Goal: Transaction & Acquisition: Purchase product/service

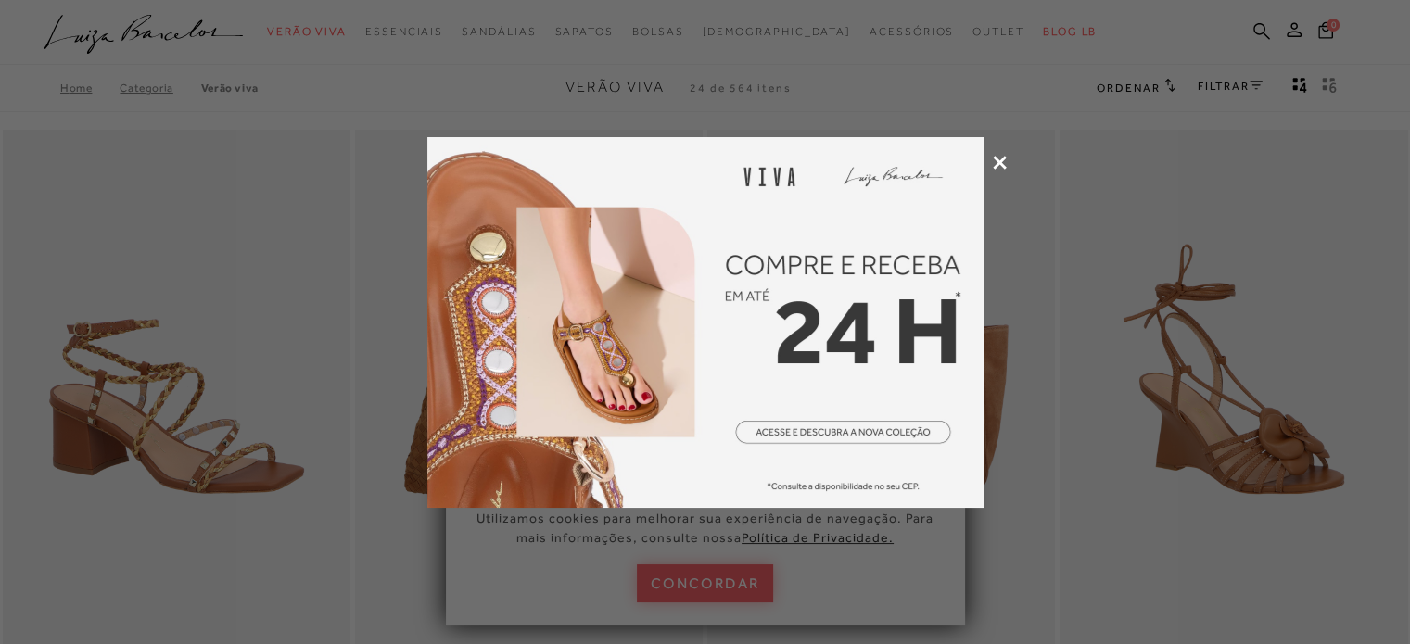
click at [995, 159] on icon at bounding box center [1000, 163] width 14 height 14
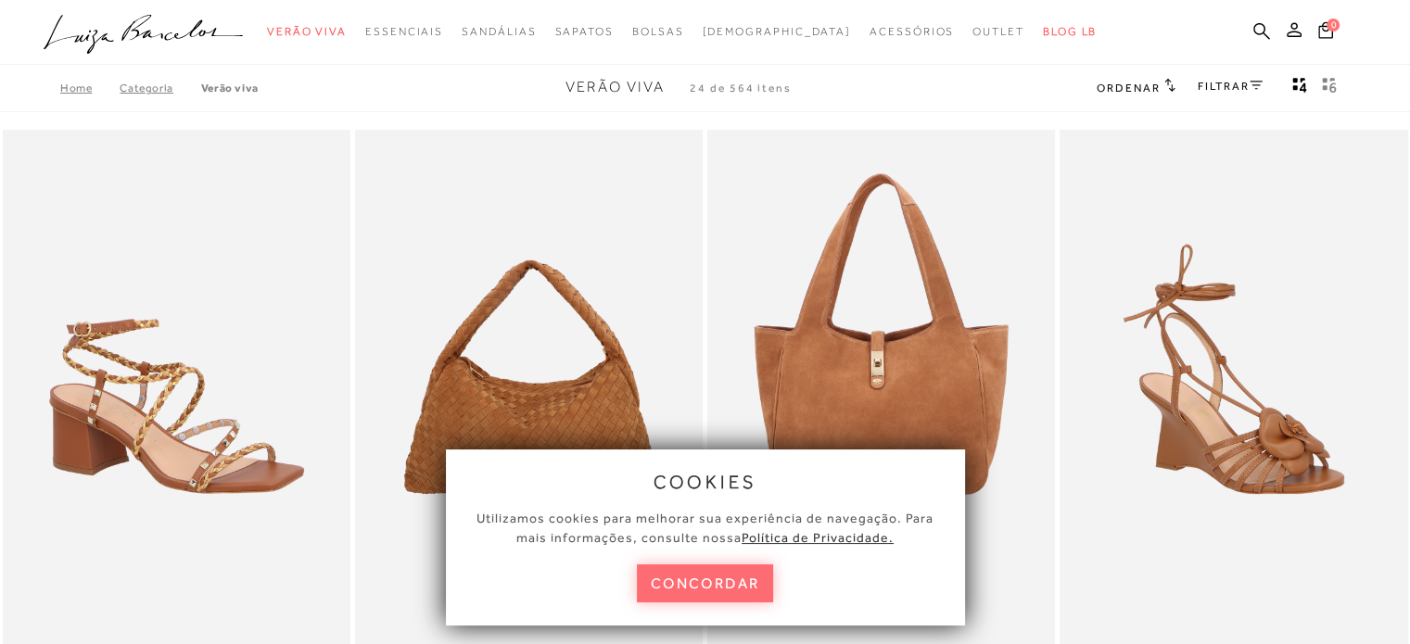
click at [707, 589] on button "concordar" at bounding box center [705, 583] width 137 height 38
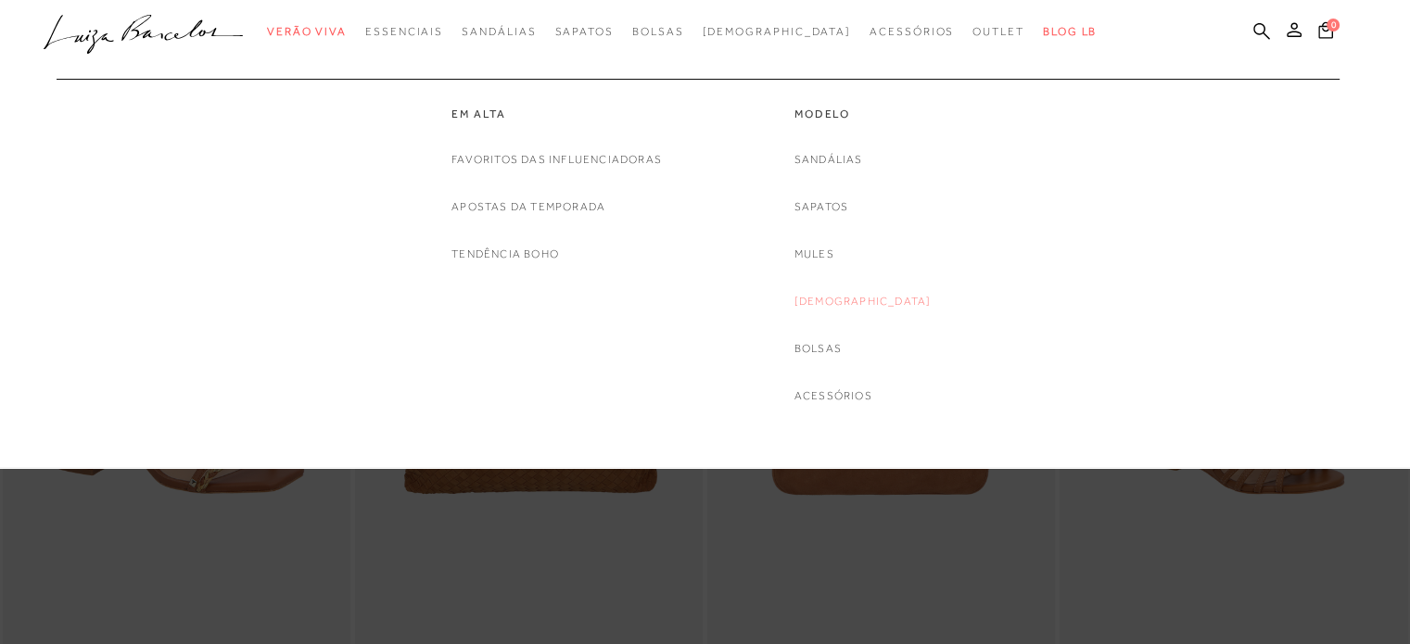
click at [856, 299] on link "[DEMOGRAPHIC_DATA]" at bounding box center [862, 301] width 137 height 19
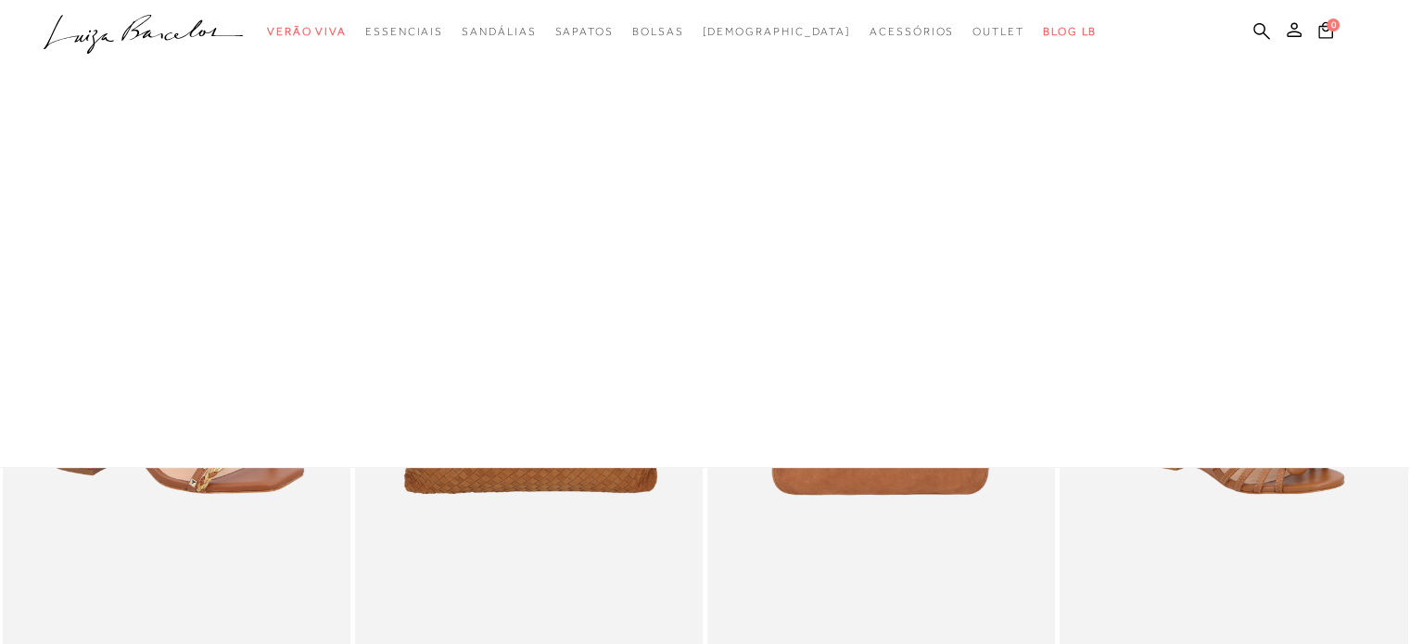
click at [856, 299] on div at bounding box center [705, 234] width 1410 height 468
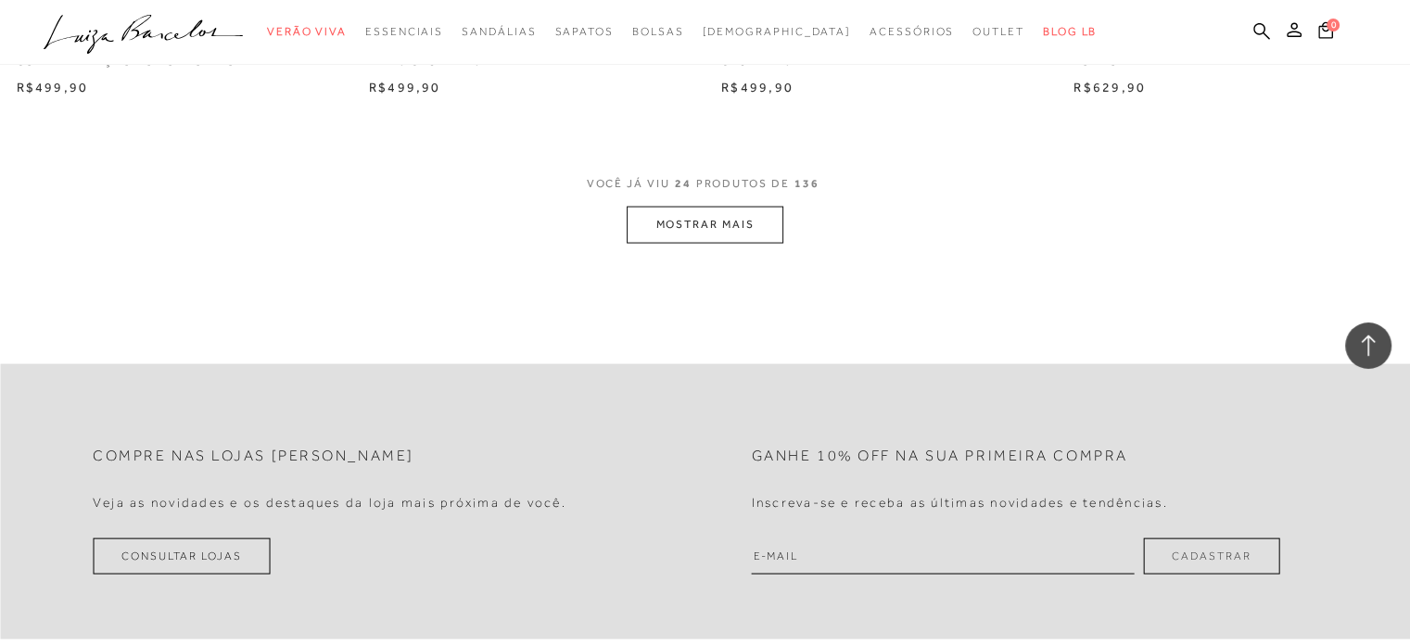
scroll to position [3893, 0]
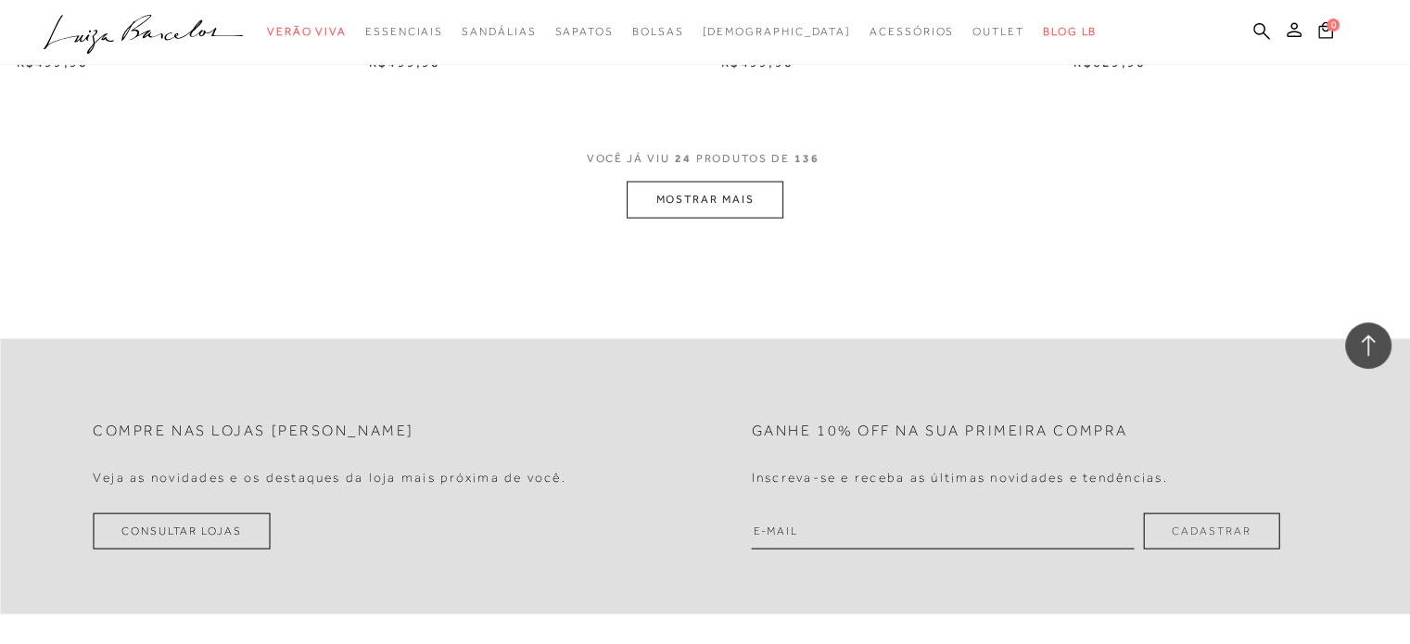
click at [717, 199] on button "MOSTRAR MAIS" at bounding box center [705, 200] width 156 height 36
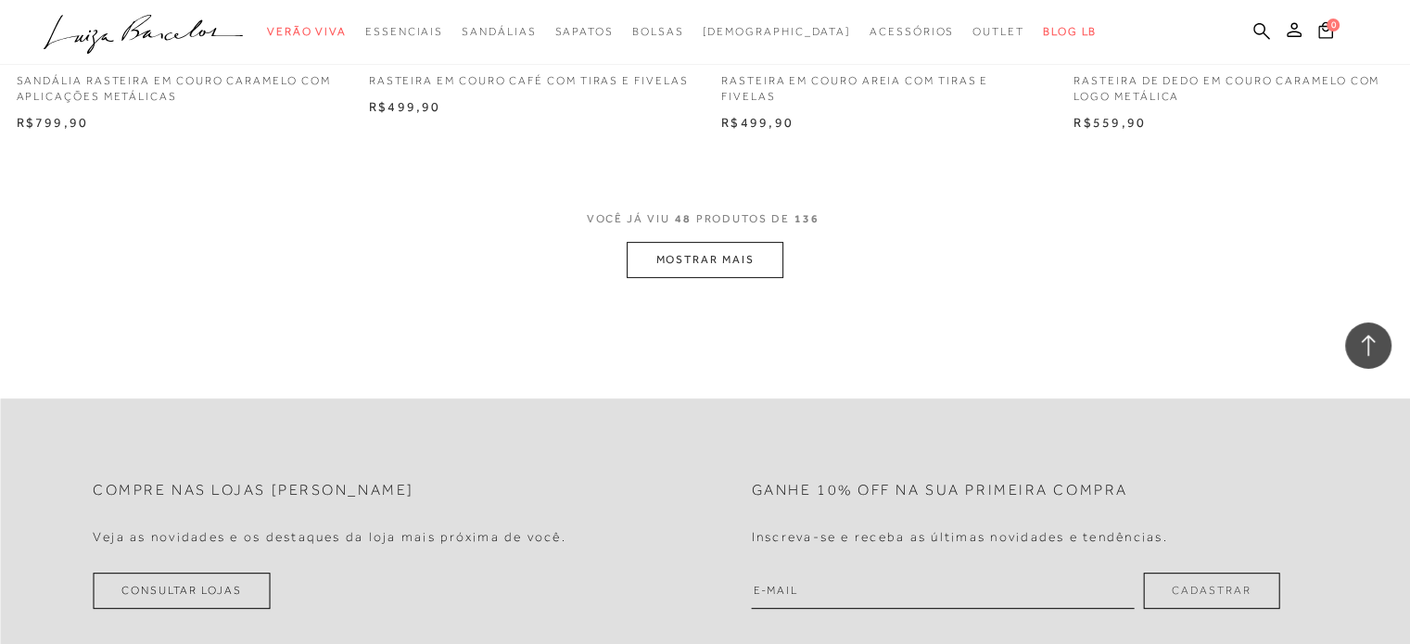
scroll to position [7711, 0]
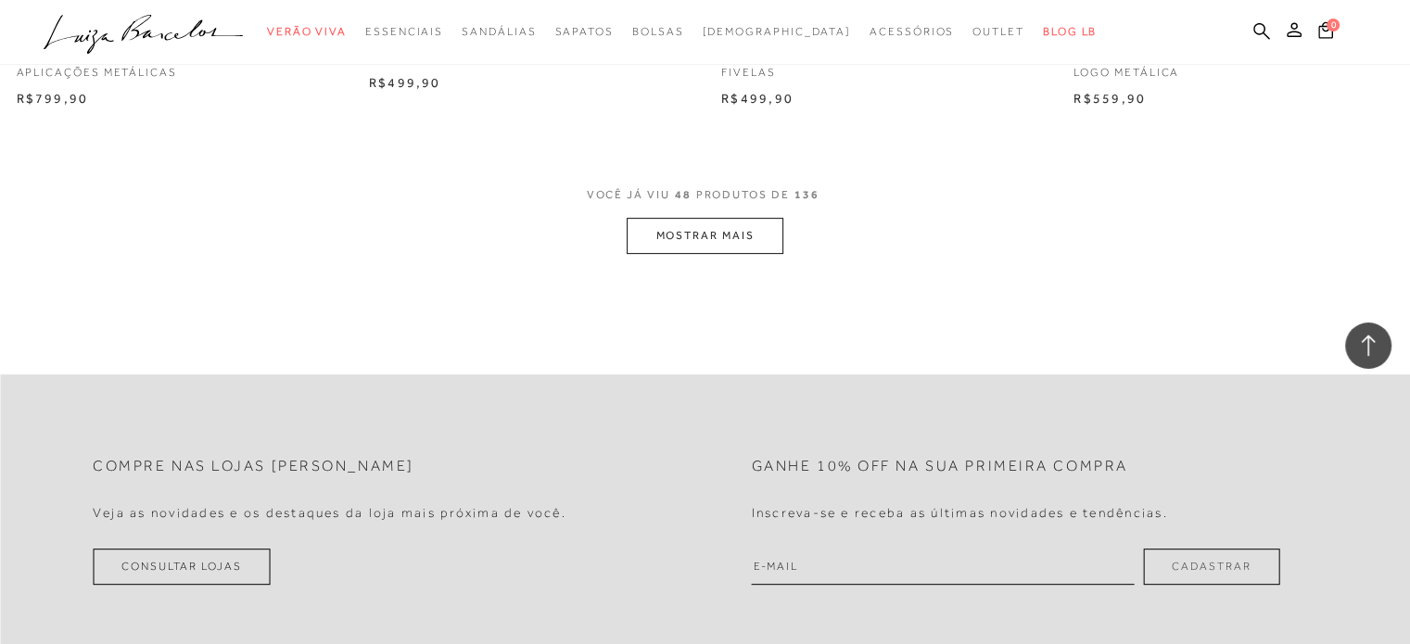
click at [734, 229] on button "MOSTRAR MAIS" at bounding box center [705, 236] width 156 height 36
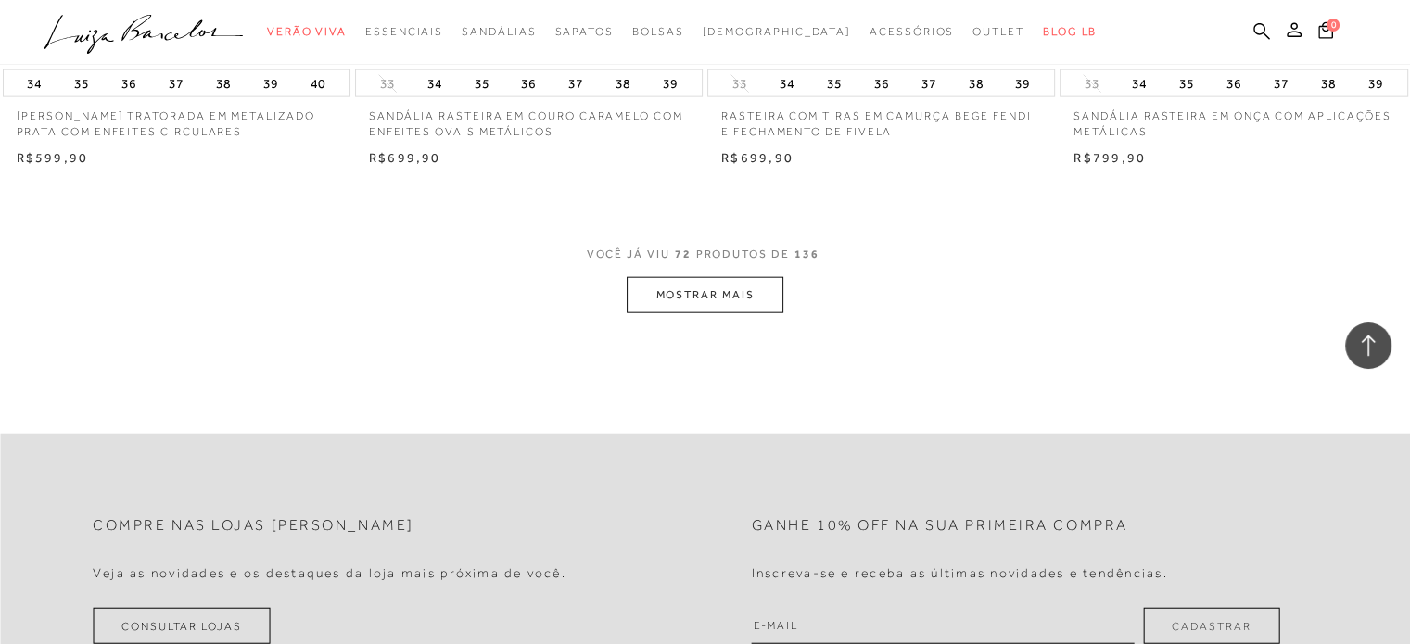
scroll to position [11568, 0]
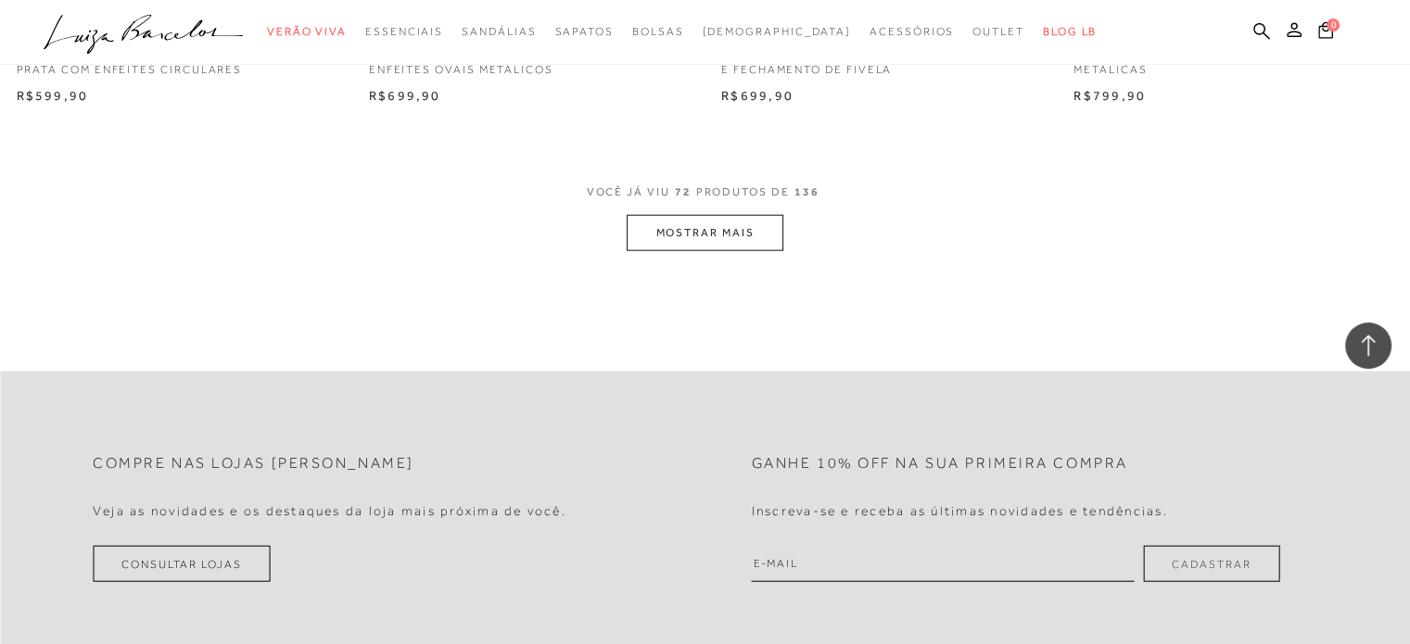
click at [749, 230] on button "MOSTRAR MAIS" at bounding box center [705, 233] width 156 height 36
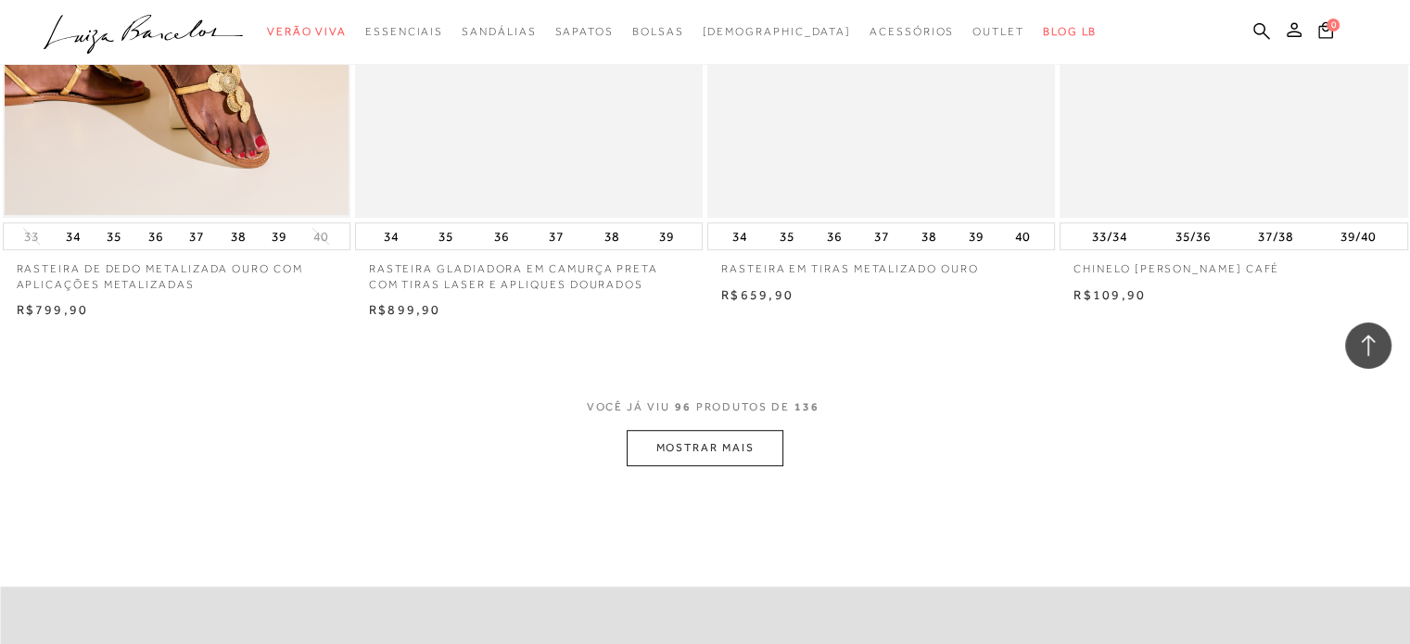
scroll to position [15226, 0]
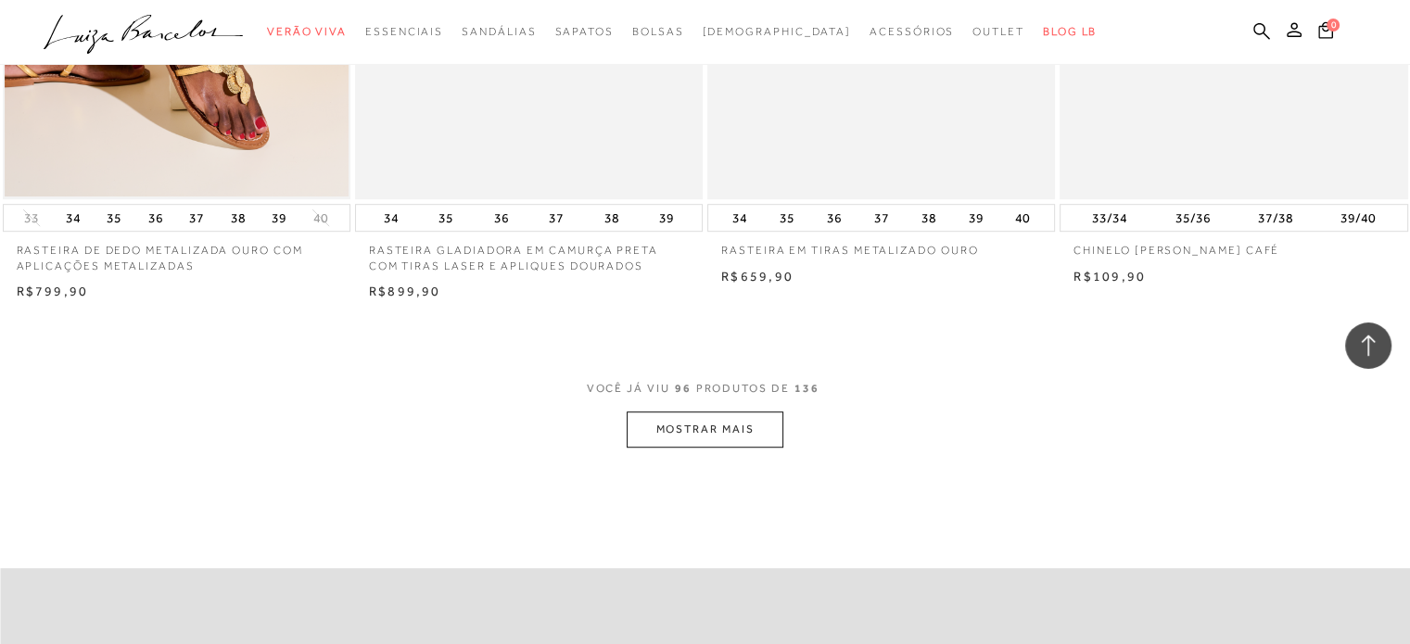
click at [719, 429] on button "MOSTRAR MAIS" at bounding box center [705, 430] width 156 height 36
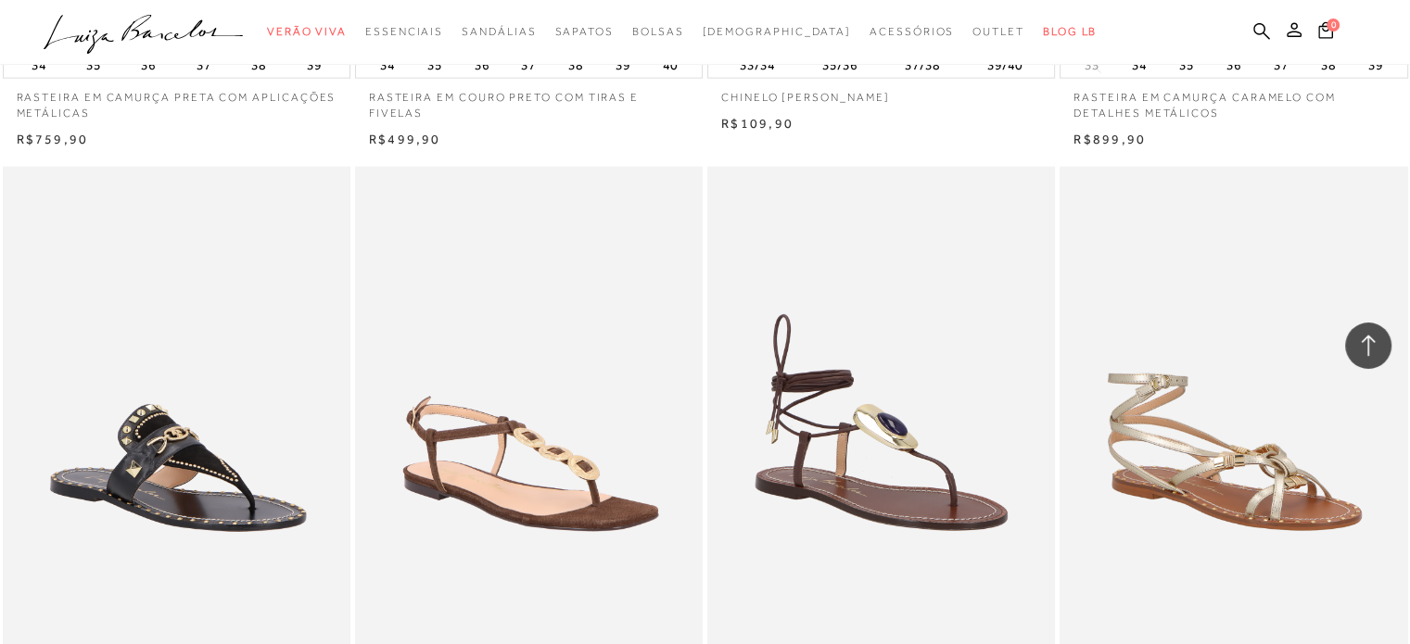
scroll to position [19169, 0]
